Goal: Transaction & Acquisition: Obtain resource

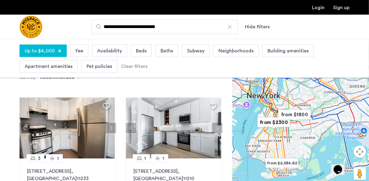
scroll to position [485, 0]
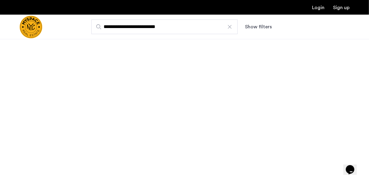
click at [256, 28] on button "Show filters" at bounding box center [258, 26] width 27 height 7
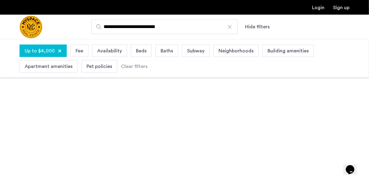
click at [190, 51] on span "Subway" at bounding box center [195, 50] width 17 height 7
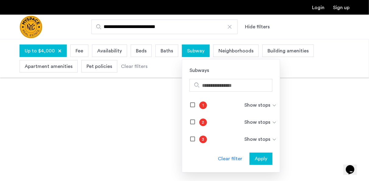
click at [300, 102] on app-root "**********" at bounding box center [184, 181] width 369 height 362
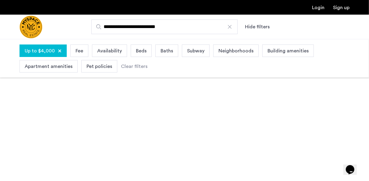
click at [228, 52] on span "Neighborhoods" at bounding box center [235, 50] width 35 height 7
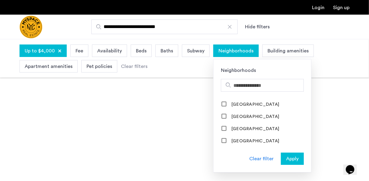
scroll to position [755, 0]
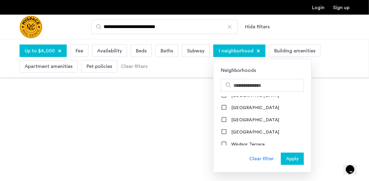
click at [286, 159] on span "Apply" at bounding box center [292, 158] width 12 height 7
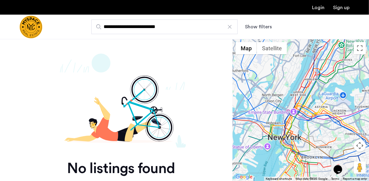
click at [262, 26] on button "Show filters" at bounding box center [258, 26] width 27 height 7
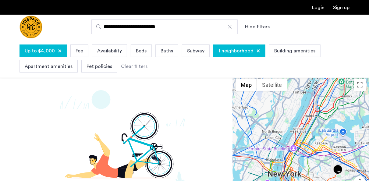
click at [256, 51] on div at bounding box center [258, 51] width 4 height 4
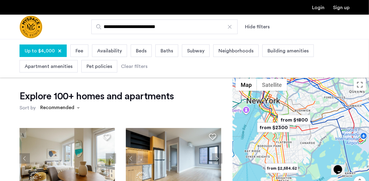
drag, startPoint x: 329, startPoint y: 136, endPoint x: 309, endPoint y: 135, distance: 20.1
click at [328, 114] on div at bounding box center [300, 147] width 136 height 142
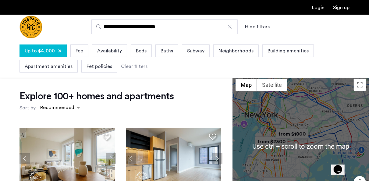
click at [311, 139] on div at bounding box center [300, 147] width 136 height 142
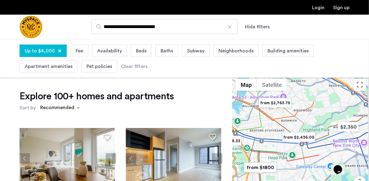
drag, startPoint x: 297, startPoint y: 141, endPoint x: 294, endPoint y: 150, distance: 9.4
click at [295, 150] on div at bounding box center [300, 147] width 136 height 142
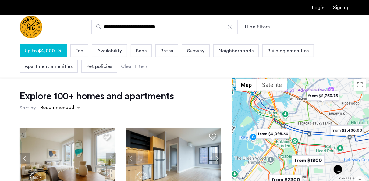
drag, startPoint x: 280, startPoint y: 147, endPoint x: 326, endPoint y: 141, distance: 46.4
click at [329, 142] on div at bounding box center [300, 147] width 136 height 142
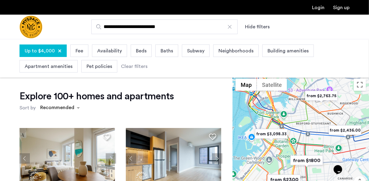
click at [324, 136] on div at bounding box center [300, 147] width 136 height 142
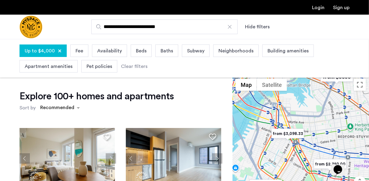
drag, startPoint x: 305, startPoint y: 119, endPoint x: 361, endPoint y: 145, distance: 61.7
click at [361, 145] on div at bounding box center [300, 147] width 136 height 142
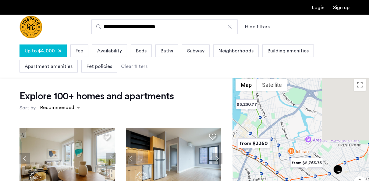
drag, startPoint x: 334, startPoint y: 110, endPoint x: 252, endPoint y: 163, distance: 97.7
click at [250, 176] on div at bounding box center [300, 147] width 136 height 142
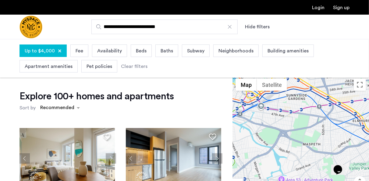
drag, startPoint x: 276, startPoint y: 111, endPoint x: 249, endPoint y: 152, distance: 48.6
click at [249, 152] on div at bounding box center [300, 147] width 136 height 142
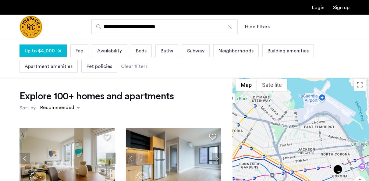
drag, startPoint x: 290, startPoint y: 124, endPoint x: 246, endPoint y: 191, distance: 80.6
click at [246, 181] on html "**********" at bounding box center [184, 90] width 369 height 181
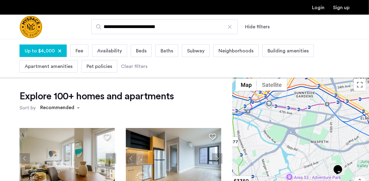
drag, startPoint x: 277, startPoint y: 122, endPoint x: 327, endPoint y: 55, distance: 83.7
click at [319, 119] on div at bounding box center [300, 147] width 136 height 142
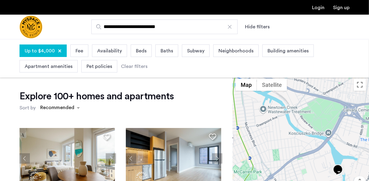
drag, startPoint x: 286, startPoint y: 134, endPoint x: 373, endPoint y: 100, distance: 94.0
click at [368, 100] on html "**********" at bounding box center [184, 90] width 369 height 181
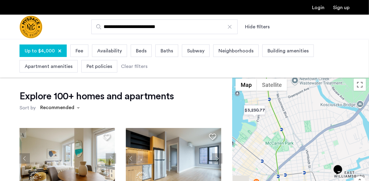
drag, startPoint x: 288, startPoint y: 112, endPoint x: 324, endPoint y: 73, distance: 53.5
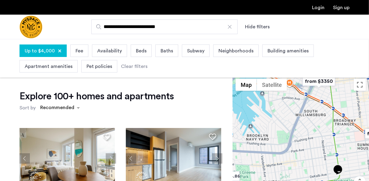
drag, startPoint x: 291, startPoint y: 139, endPoint x: 337, endPoint y: 42, distance: 107.5
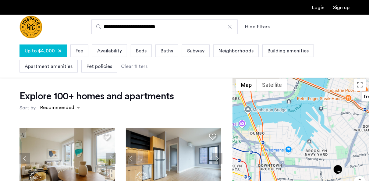
drag, startPoint x: 308, startPoint y: 121, endPoint x: 367, endPoint y: 136, distance: 60.3
click at [367, 136] on div at bounding box center [300, 147] width 136 height 142
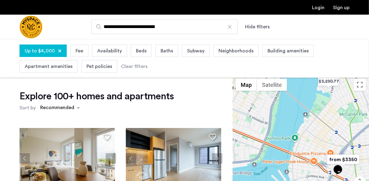
drag, startPoint x: 343, startPoint y: 104, endPoint x: 318, endPoint y: 151, distance: 53.7
click at [308, 167] on div at bounding box center [300, 147] width 136 height 142
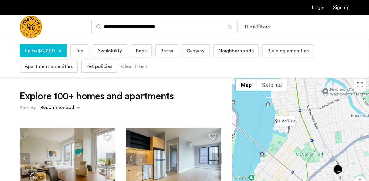
drag, startPoint x: 317, startPoint y: 137, endPoint x: 283, endPoint y: 165, distance: 43.8
click at [282, 171] on div at bounding box center [300, 147] width 136 height 142
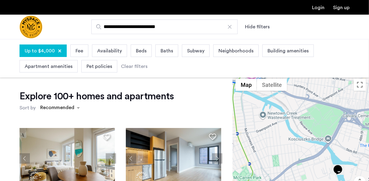
drag, startPoint x: 309, startPoint y: 126, endPoint x: 244, endPoint y: 149, distance: 69.1
click at [243, 150] on div at bounding box center [300, 147] width 136 height 142
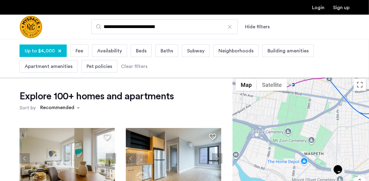
drag, startPoint x: 311, startPoint y: 119, endPoint x: 226, endPoint y: 132, distance: 86.2
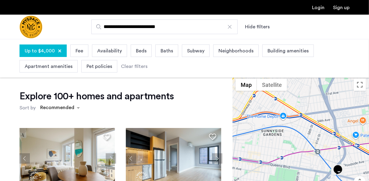
drag, startPoint x: 286, startPoint y: 109, endPoint x: 272, endPoint y: 183, distance: 75.7
click at [272, 181] on html "**********" at bounding box center [184, 90] width 369 height 181
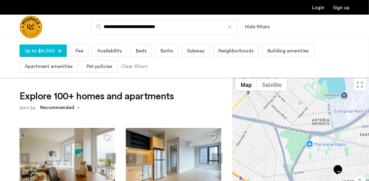
drag, startPoint x: 299, startPoint y: 97, endPoint x: 274, endPoint y: 177, distance: 83.3
click at [274, 178] on div at bounding box center [300, 147] width 136 height 142
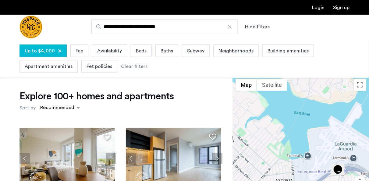
drag, startPoint x: 305, startPoint y: 109, endPoint x: 268, endPoint y: 171, distance: 71.8
click at [268, 171] on div at bounding box center [300, 147] width 136 height 142
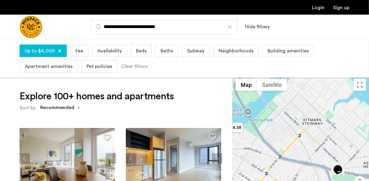
drag, startPoint x: 284, startPoint y: 117, endPoint x: 373, endPoint y: 102, distance: 90.5
click at [368, 102] on html "**********" at bounding box center [184, 90] width 369 height 181
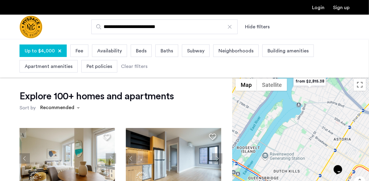
drag, startPoint x: 286, startPoint y: 132, endPoint x: 371, endPoint y: 85, distance: 96.1
click at [368, 85] on html "**********" at bounding box center [184, 90] width 369 height 181
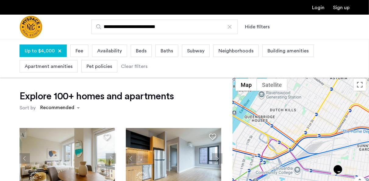
drag, startPoint x: 320, startPoint y: 149, endPoint x: 316, endPoint y: 88, distance: 61.6
click at [316, 88] on div at bounding box center [300, 147] width 136 height 142
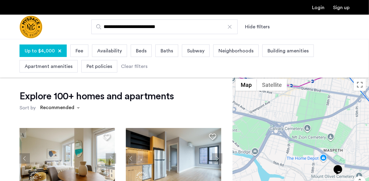
drag, startPoint x: 311, startPoint y: 134, endPoint x: 246, endPoint y: 42, distance: 112.7
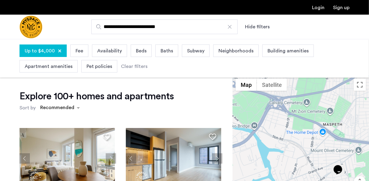
drag, startPoint x: 316, startPoint y: 123, endPoint x: 315, endPoint y: 104, distance: 18.6
click at [315, 98] on div at bounding box center [300, 147] width 136 height 142
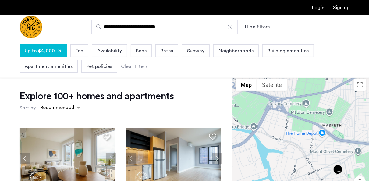
click at [315, 104] on div at bounding box center [300, 147] width 136 height 142
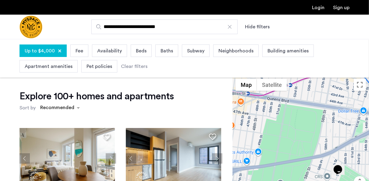
drag, startPoint x: 315, startPoint y: 104, endPoint x: 301, endPoint y: 161, distance: 58.6
click at [298, 181] on html "**********" at bounding box center [184, 90] width 369 height 181
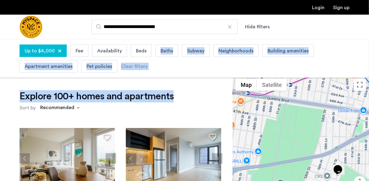
drag, startPoint x: 171, startPoint y: 106, endPoint x: 175, endPoint y: 47, distance: 59.2
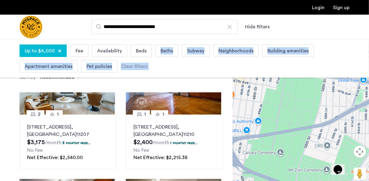
scroll to position [122, 0]
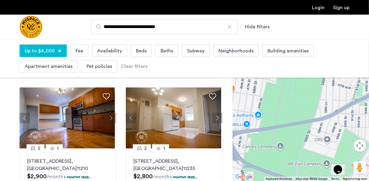
click at [176, 26] on input "**********" at bounding box center [164, 26] width 146 height 15
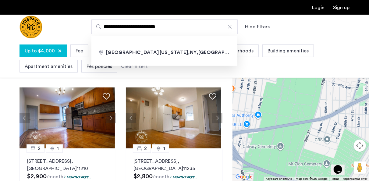
drag, startPoint x: 177, startPoint y: 27, endPoint x: 99, endPoint y: 27, distance: 78.2
click at [99, 27] on label "**********" at bounding box center [164, 26] width 146 height 15
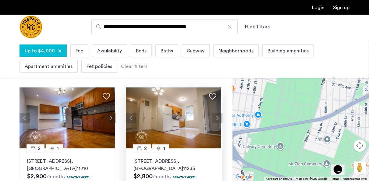
type input "**********"
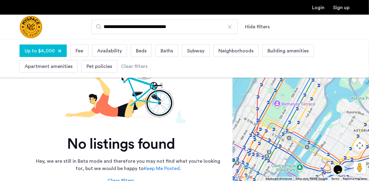
scroll to position [183, 0]
